Goal: Task Accomplishment & Management: Manage account settings

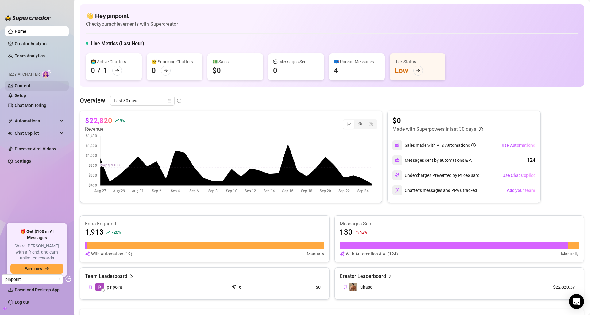
click at [30, 86] on link "Content" at bounding box center [23, 85] width 16 height 5
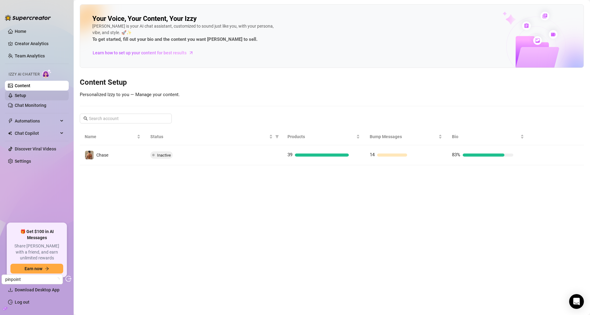
click at [26, 93] on link "Setup" at bounding box center [20, 95] width 11 height 5
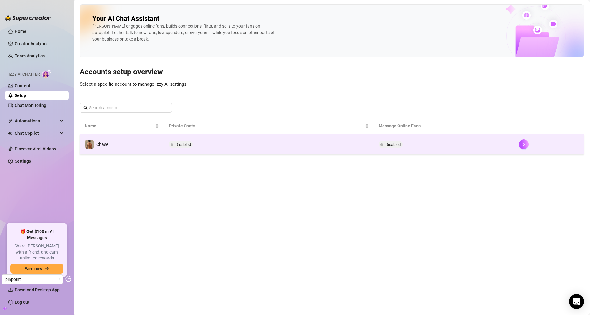
click at [202, 145] on td "Disabled" at bounding box center [269, 144] width 210 height 20
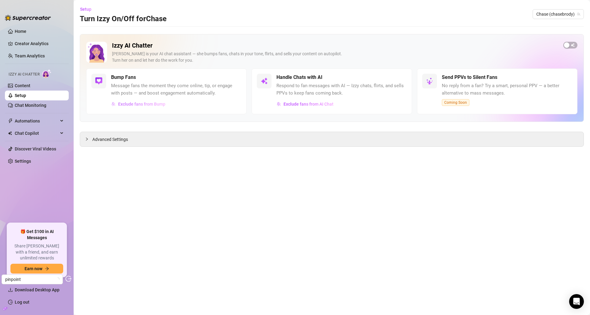
click at [154, 108] on button "Exclude fans from Bump" at bounding box center [138, 104] width 55 height 10
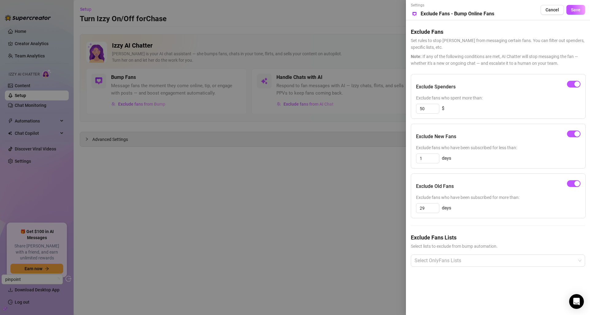
click at [292, 100] on div at bounding box center [295, 157] width 590 height 315
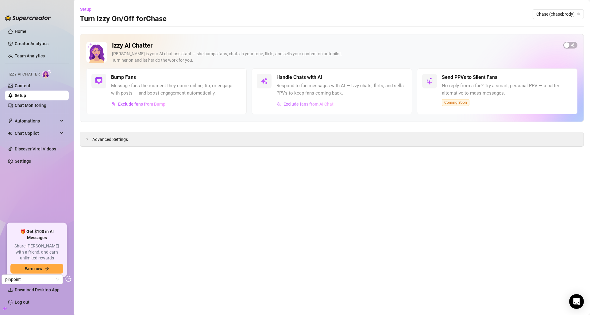
click at [300, 99] on button "Exclude fans from AI Chat" at bounding box center [305, 104] width 57 height 10
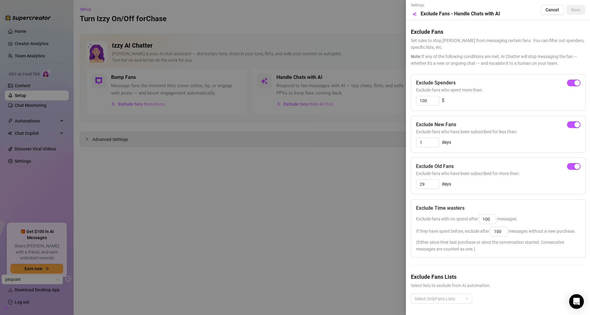
click at [181, 99] on div at bounding box center [295, 157] width 590 height 315
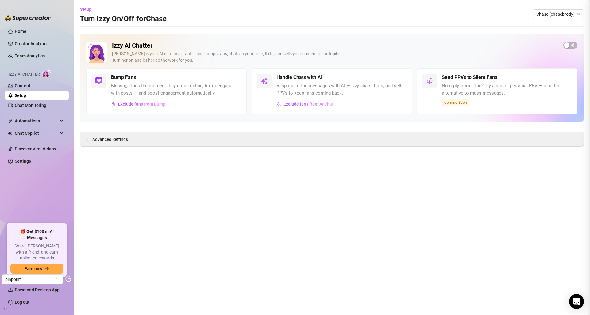
click at [153, 99] on div at bounding box center [295, 157] width 590 height 315
click at [153, 101] on button "Exclude fans from Bump" at bounding box center [138, 104] width 55 height 10
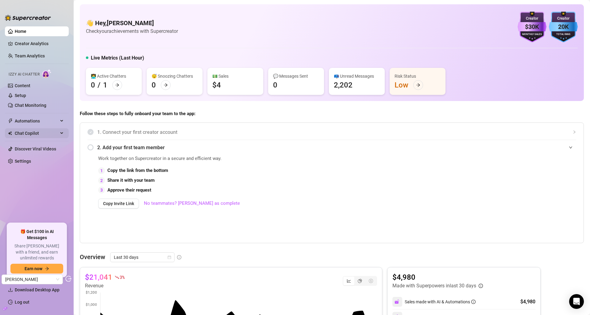
click at [42, 133] on span "Chat Copilot" at bounding box center [37, 133] width 44 height 10
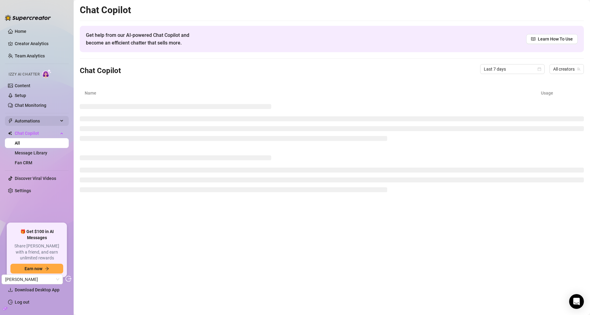
click at [43, 122] on span "Automations" at bounding box center [37, 121] width 44 height 10
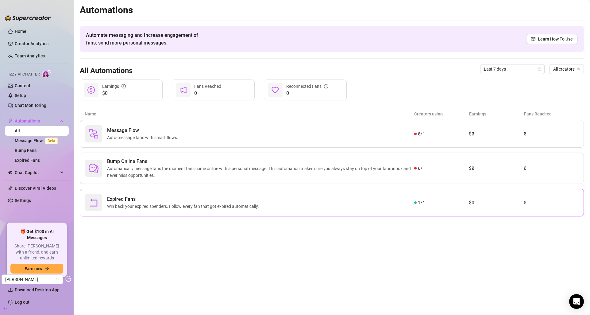
click at [144, 199] on span "Expired Fans" at bounding box center [184, 199] width 154 height 7
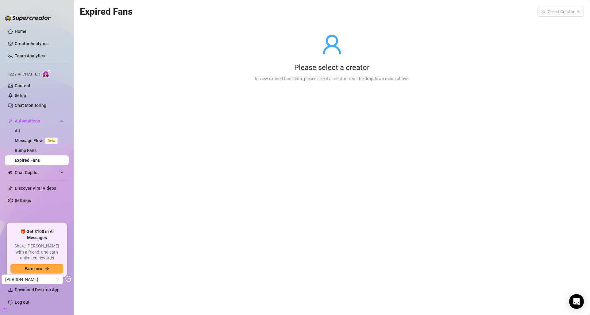
click at [552, 19] on div "Please select a creator To view expired fans data, please select a creator from…" at bounding box center [332, 58] width 504 height 78
click at [552, 15] on input "search" at bounding box center [558, 11] width 33 height 9
click at [550, 27] on span "( oscarmeatytwink )" at bounding box center [561, 24] width 36 height 7
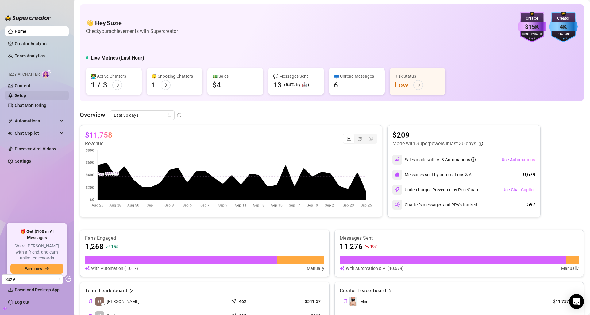
click at [26, 95] on link "Setup" at bounding box center [20, 95] width 11 height 5
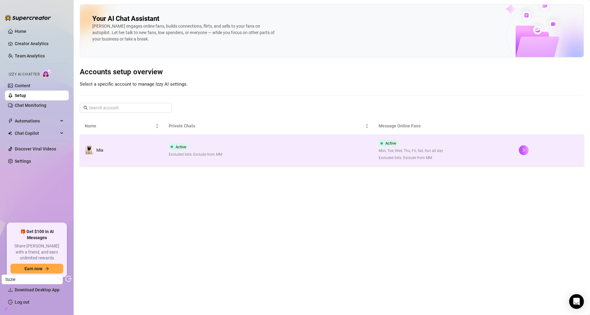
click at [111, 155] on td "Mia" at bounding box center [122, 150] width 84 height 32
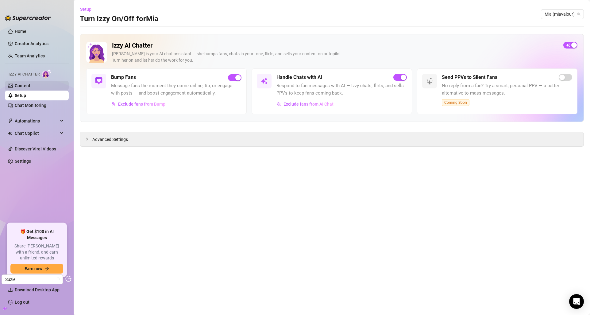
click at [18, 87] on link "Content" at bounding box center [23, 85] width 16 height 5
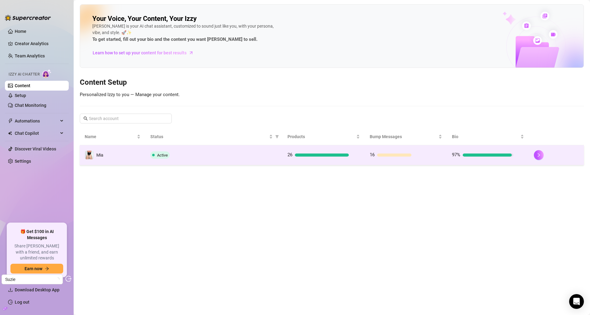
click at [166, 149] on td "Active" at bounding box center [214, 155] width 137 height 20
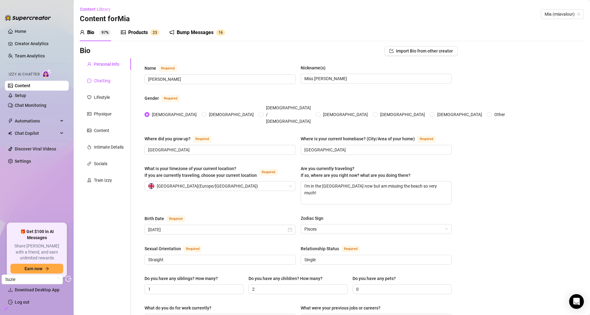
click at [94, 83] on div "Chatting" at bounding box center [102, 80] width 17 height 7
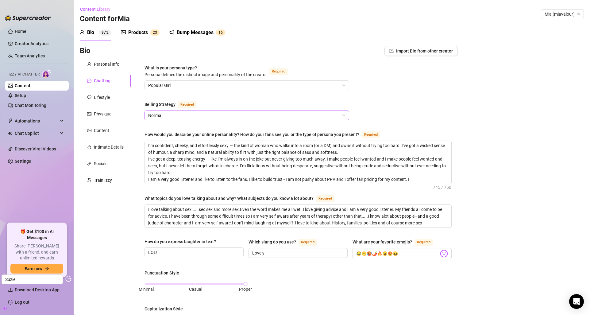
click at [184, 118] on span "Normal" at bounding box center [246, 115] width 197 height 9
drag, startPoint x: 186, startPoint y: 106, endPoint x: 174, endPoint y: 101, distance: 13.5
click at [175, 104] on div "What is your persona type? Persona defines the distinct image and personality o…" at bounding box center [298, 297] width 320 height 479
copy div "Selling Strategy"
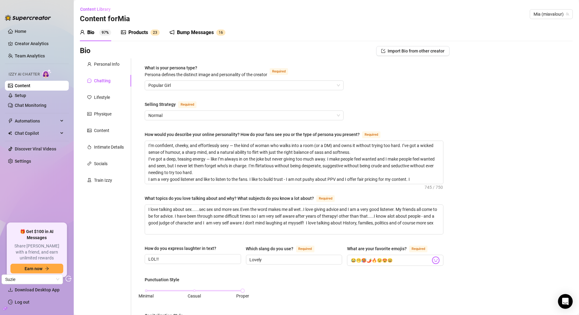
click at [142, 33] on div "Products" at bounding box center [138, 32] width 20 height 7
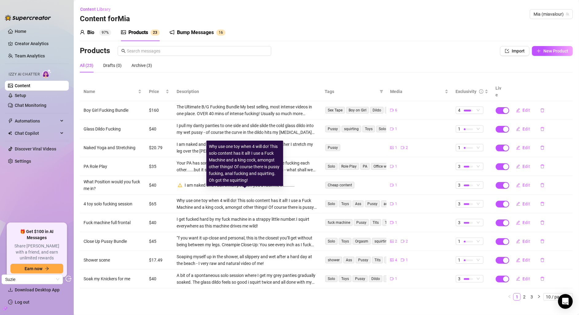
scroll to position [1, 0]
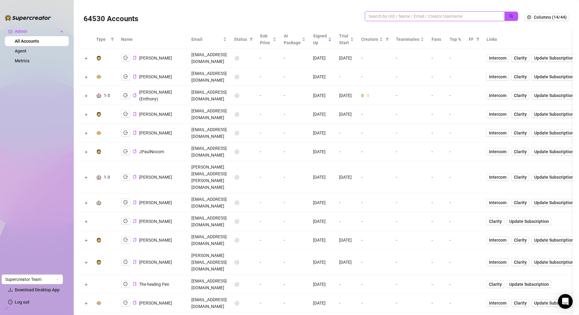
click at [420, 18] on input "search" at bounding box center [431, 16] width 127 height 7
paste input "askribaibu@gmail.com"
type input "askribaibu@gmail.com"
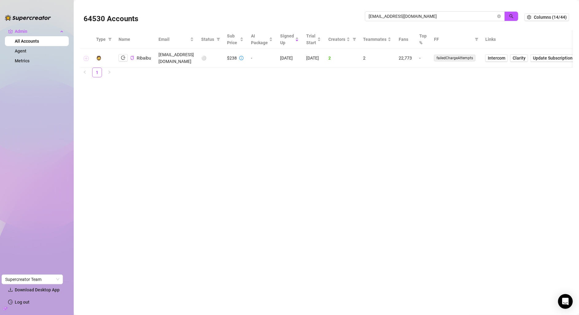
click at [86, 56] on button "Expand row" at bounding box center [86, 58] width 5 height 5
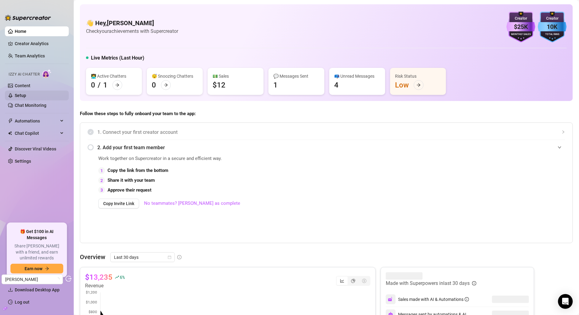
click at [26, 98] on link "Setup" at bounding box center [20, 95] width 11 height 5
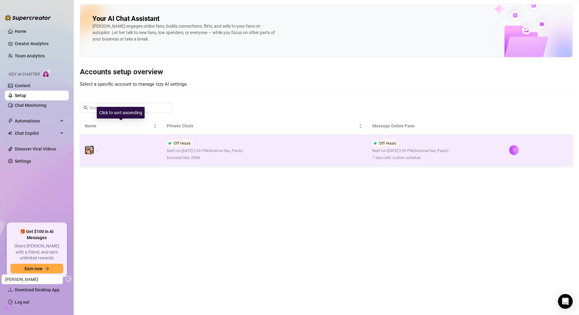
click at [127, 150] on td "." at bounding box center [121, 150] width 82 height 32
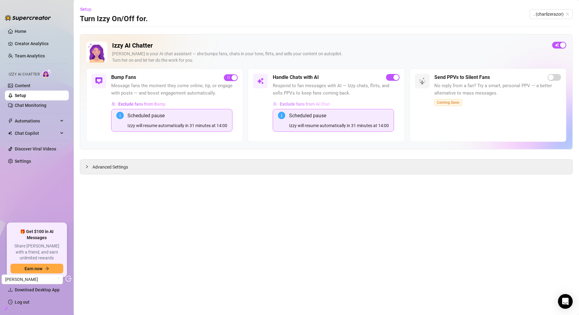
click at [303, 104] on span "Exclude fans from AI Chat" at bounding box center [305, 104] width 50 height 5
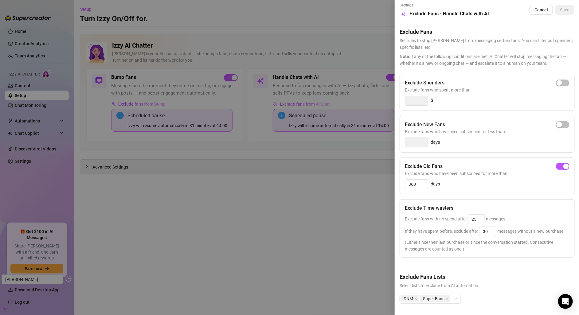
click at [219, 168] on div at bounding box center [289, 157] width 579 height 315
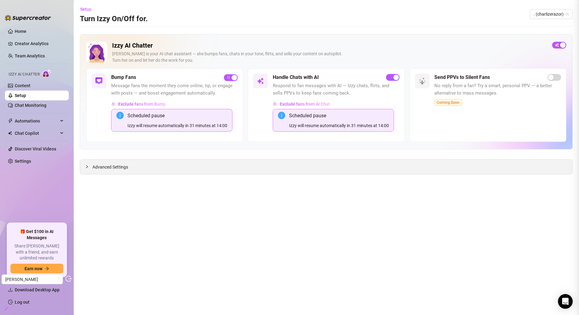
click at [98, 162] on div at bounding box center [289, 157] width 579 height 315
click at [109, 166] on span "Advanced Settings" at bounding box center [110, 167] width 36 height 7
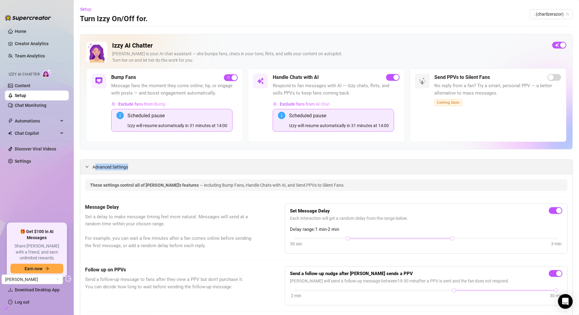
copy span "dvanced Settings"
copy span "Advanced Settings"
drag, startPoint x: 138, startPoint y: 167, endPoint x: 93, endPoint y: 166, distance: 44.2
click at [93, 166] on div "Advanced Settings" at bounding box center [326, 167] width 492 height 14
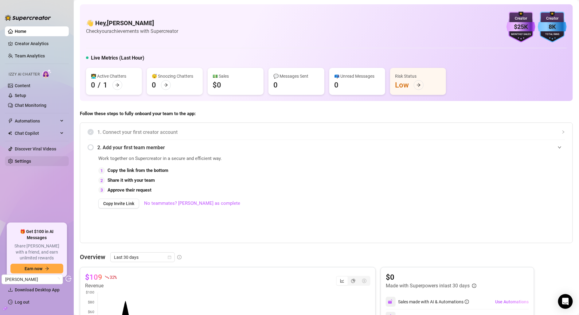
click at [22, 161] on link "Settings" at bounding box center [23, 161] width 16 height 5
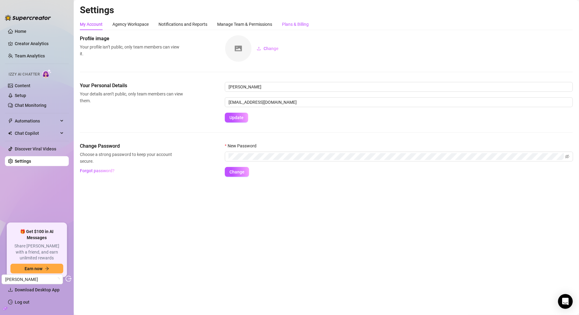
click at [297, 24] on div "Plans & Billing" at bounding box center [295, 24] width 27 height 7
